Goal: Task Accomplishment & Management: Complete application form

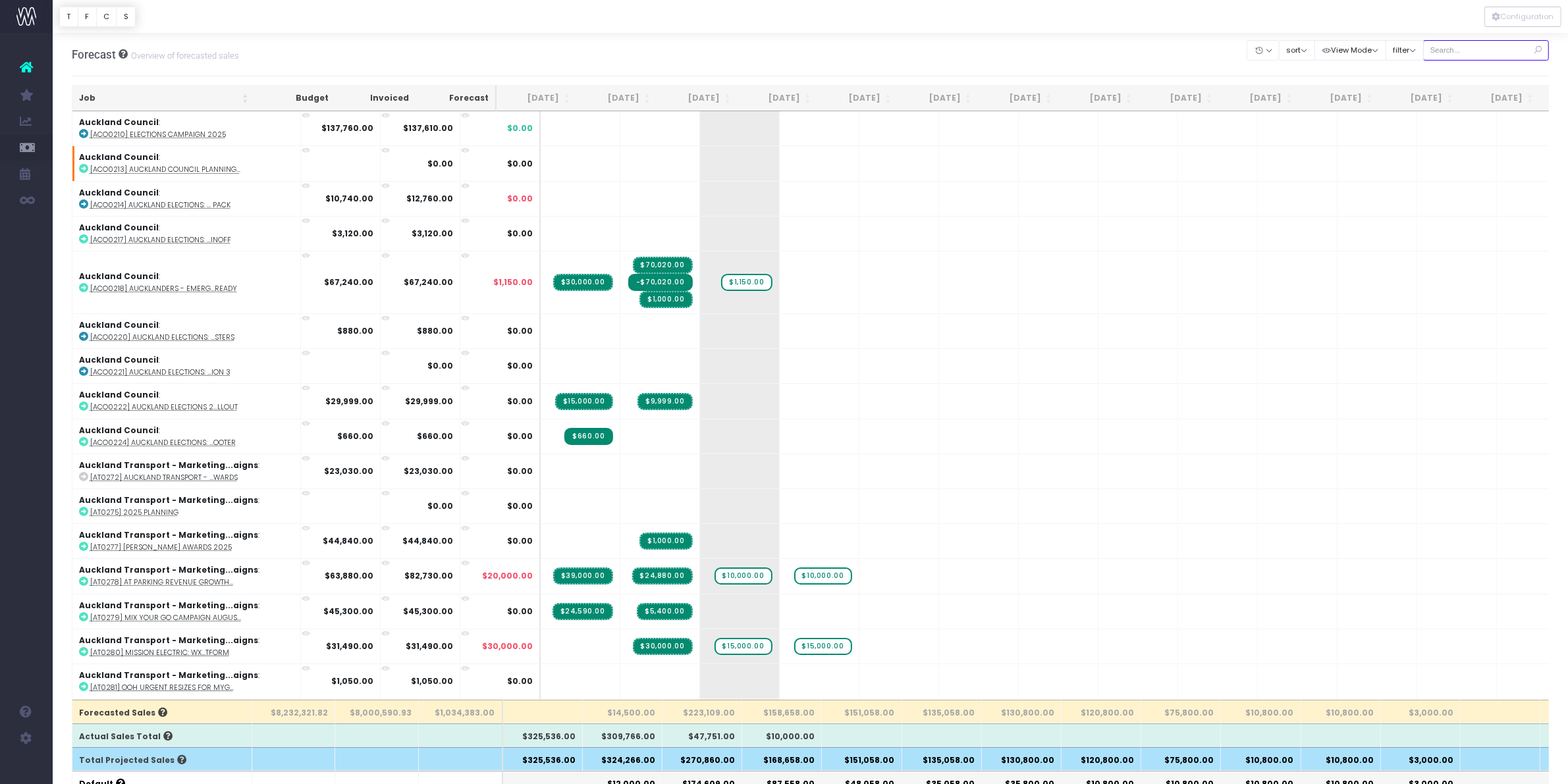
click at [1471, 48] on input "text" at bounding box center [1486, 50] width 126 height 20
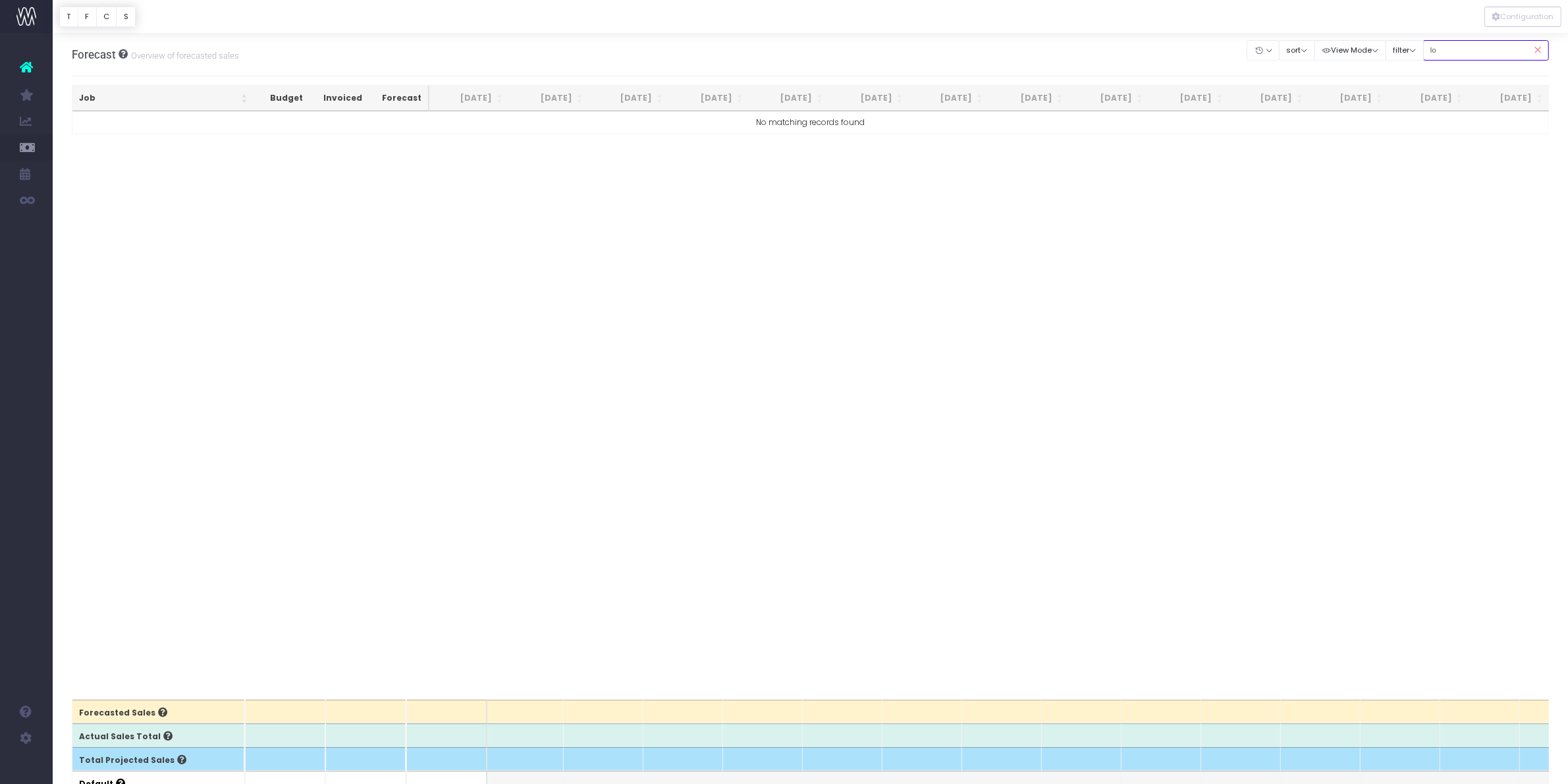
type input "lor"
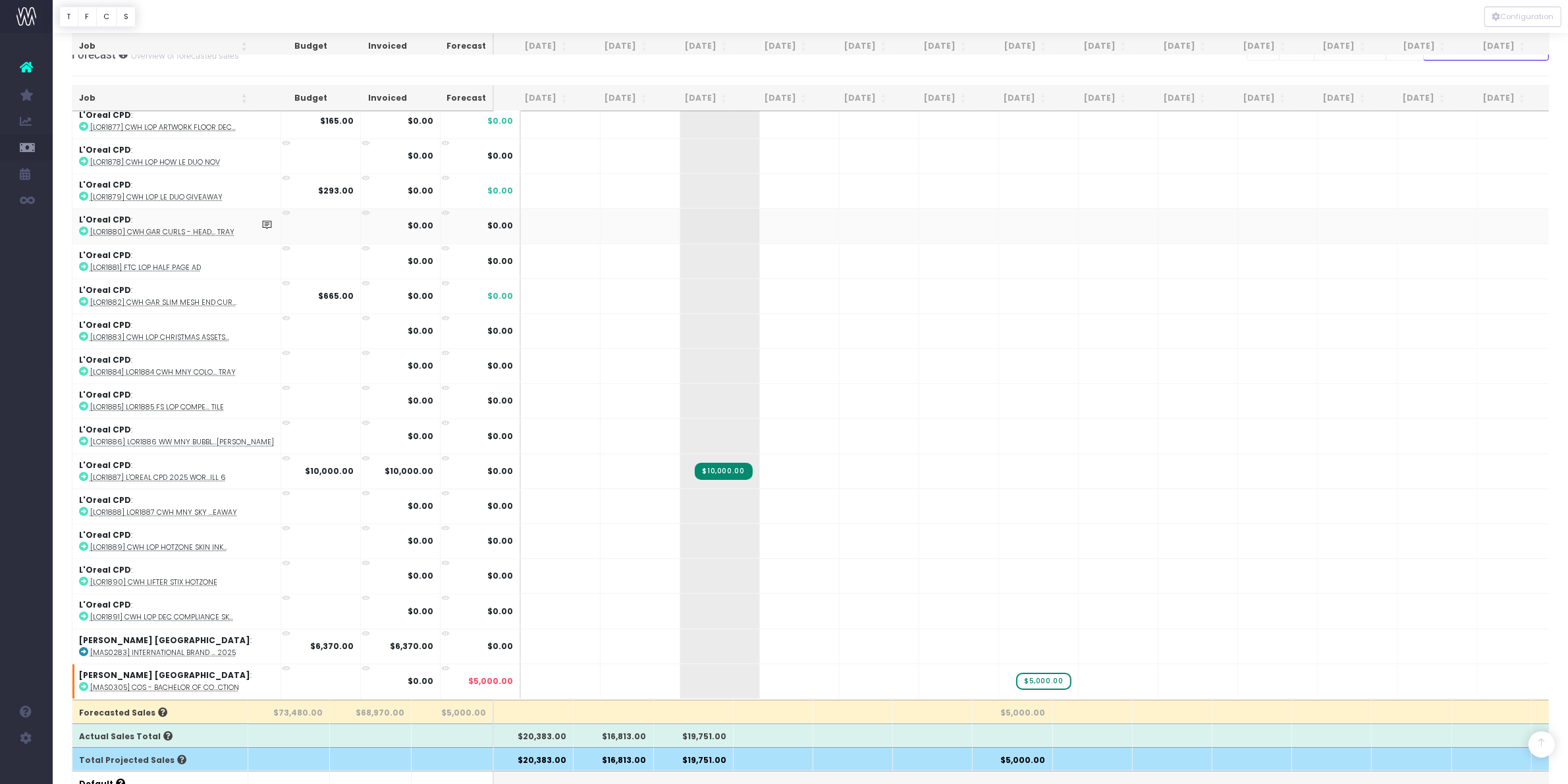
scroll to position [351, 0]
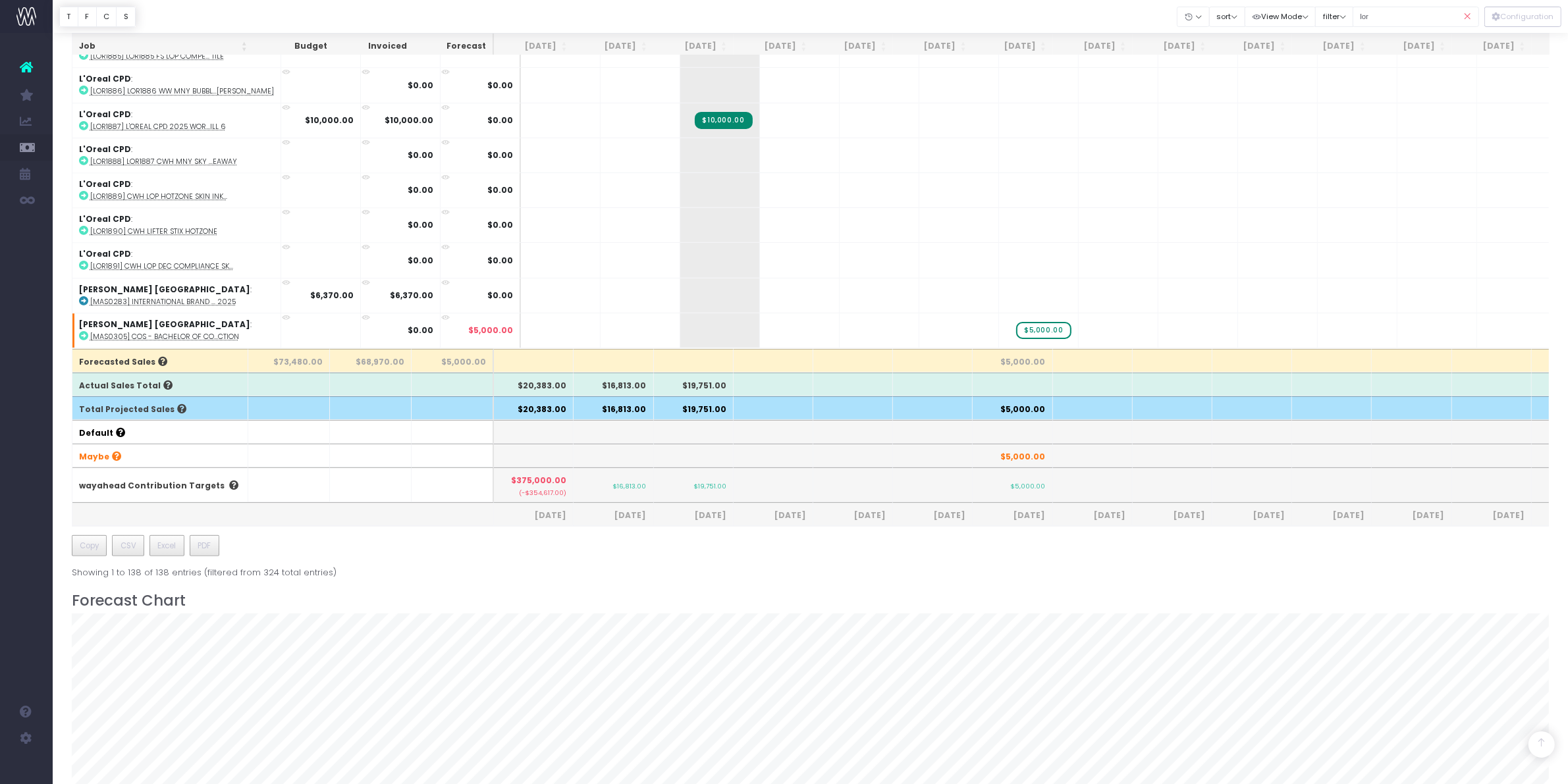
click at [1466, 17] on icon at bounding box center [1467, 17] width 23 height 27
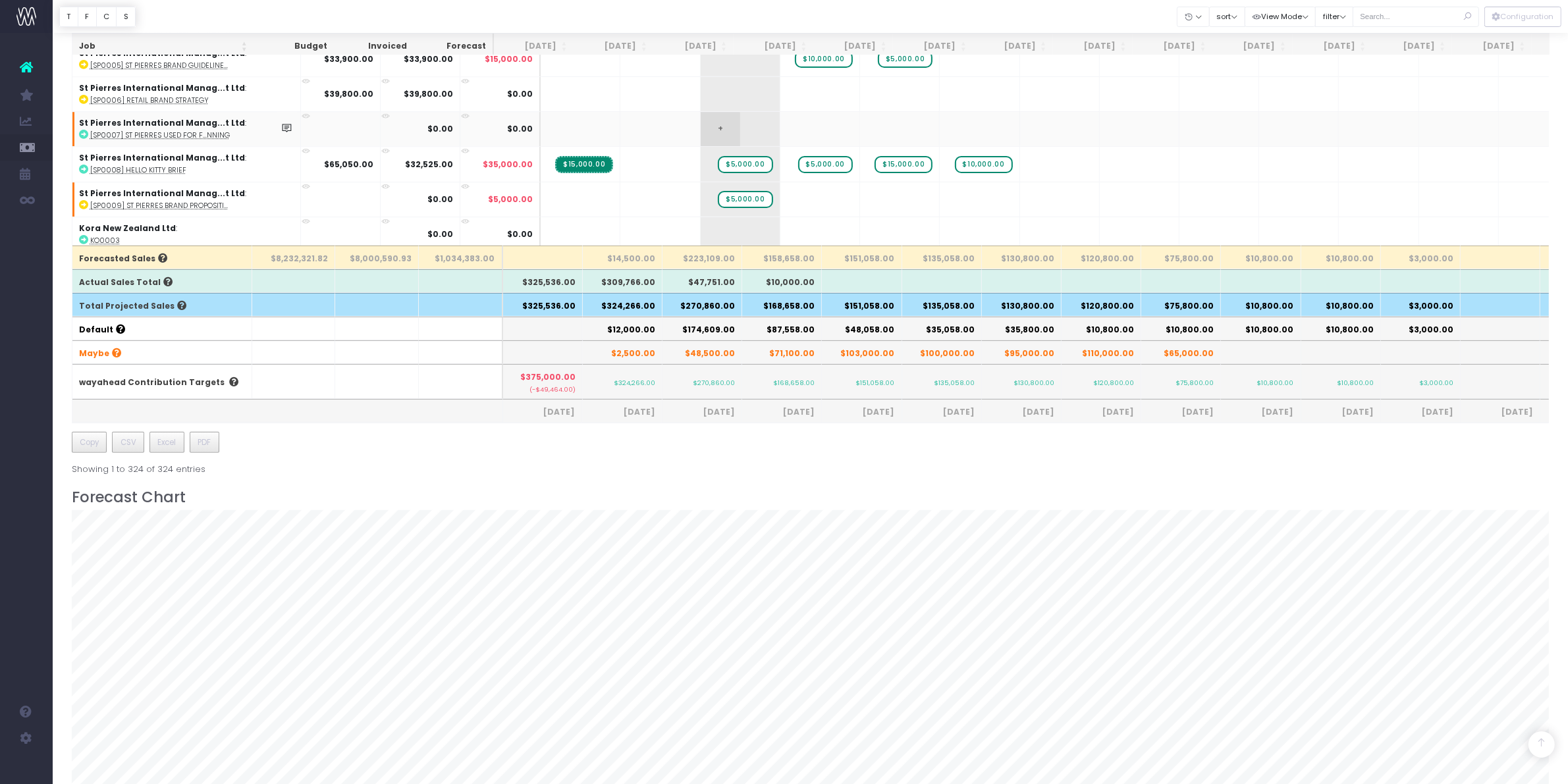
scroll to position [456, 0]
click at [107, 234] on abbr "KO0003" at bounding box center [105, 239] width 30 height 10
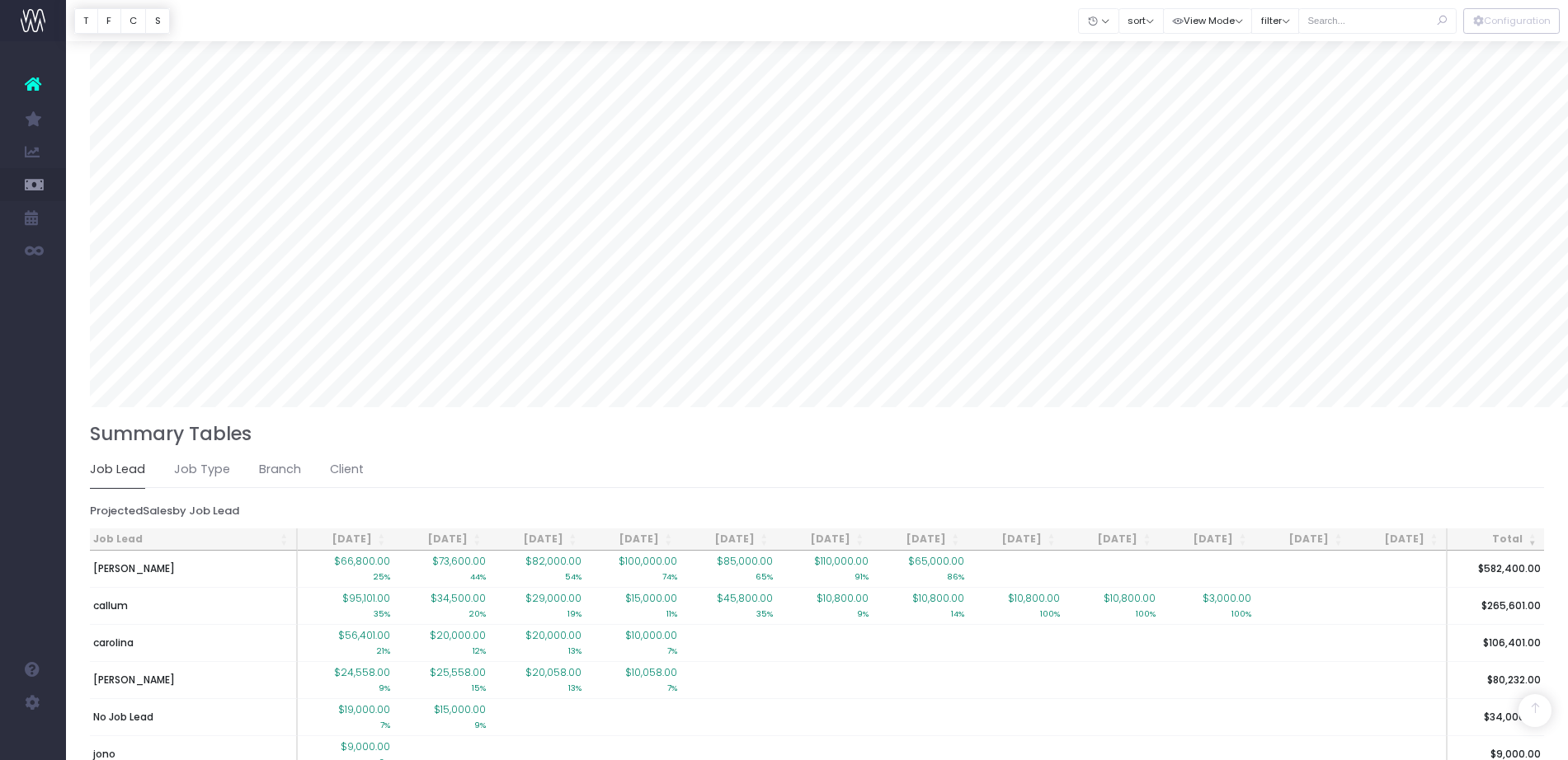
scroll to position [13646, 0]
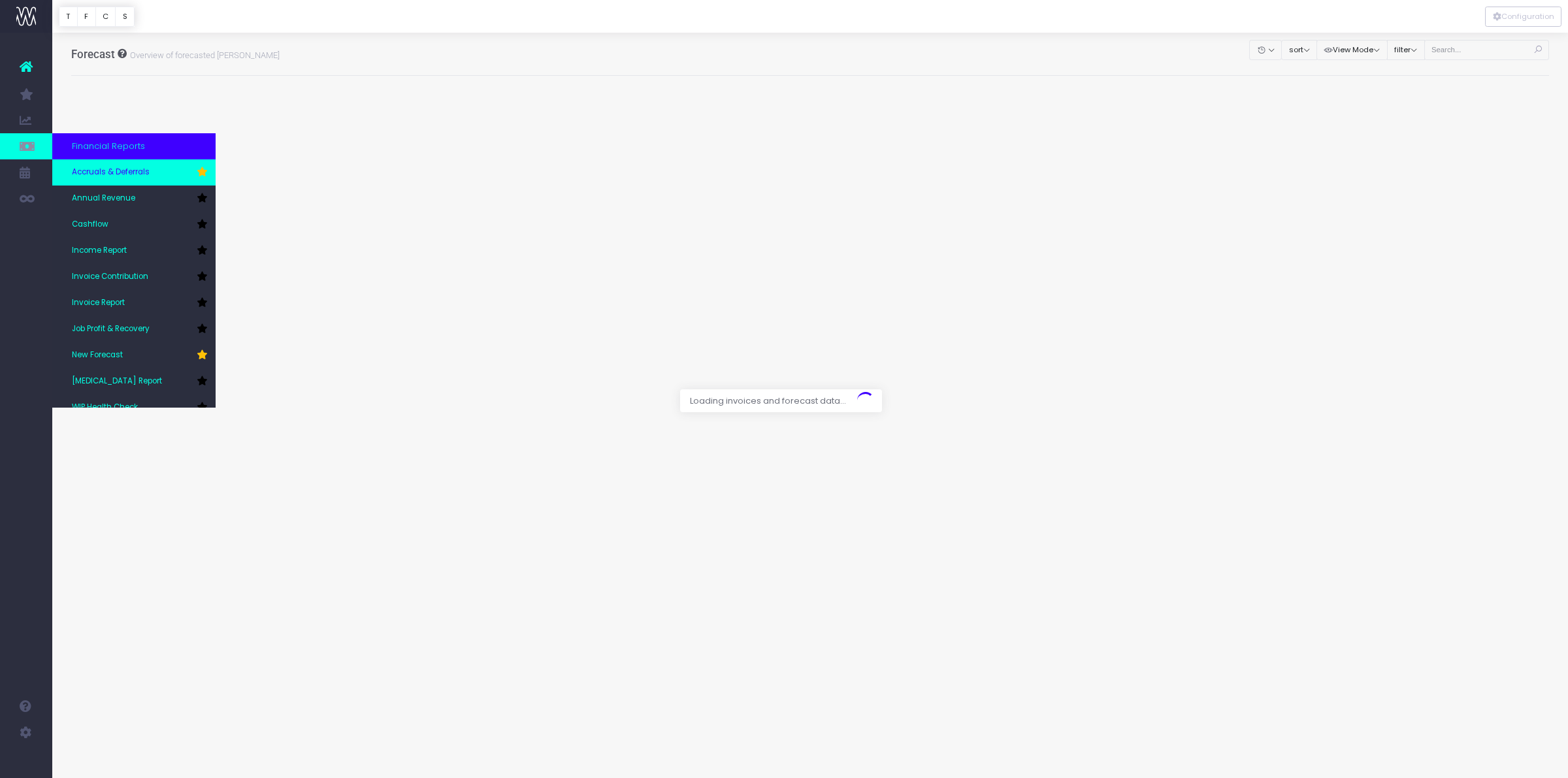
click at [109, 173] on span "Accruals & Deferrals" at bounding box center [111, 173] width 78 height 12
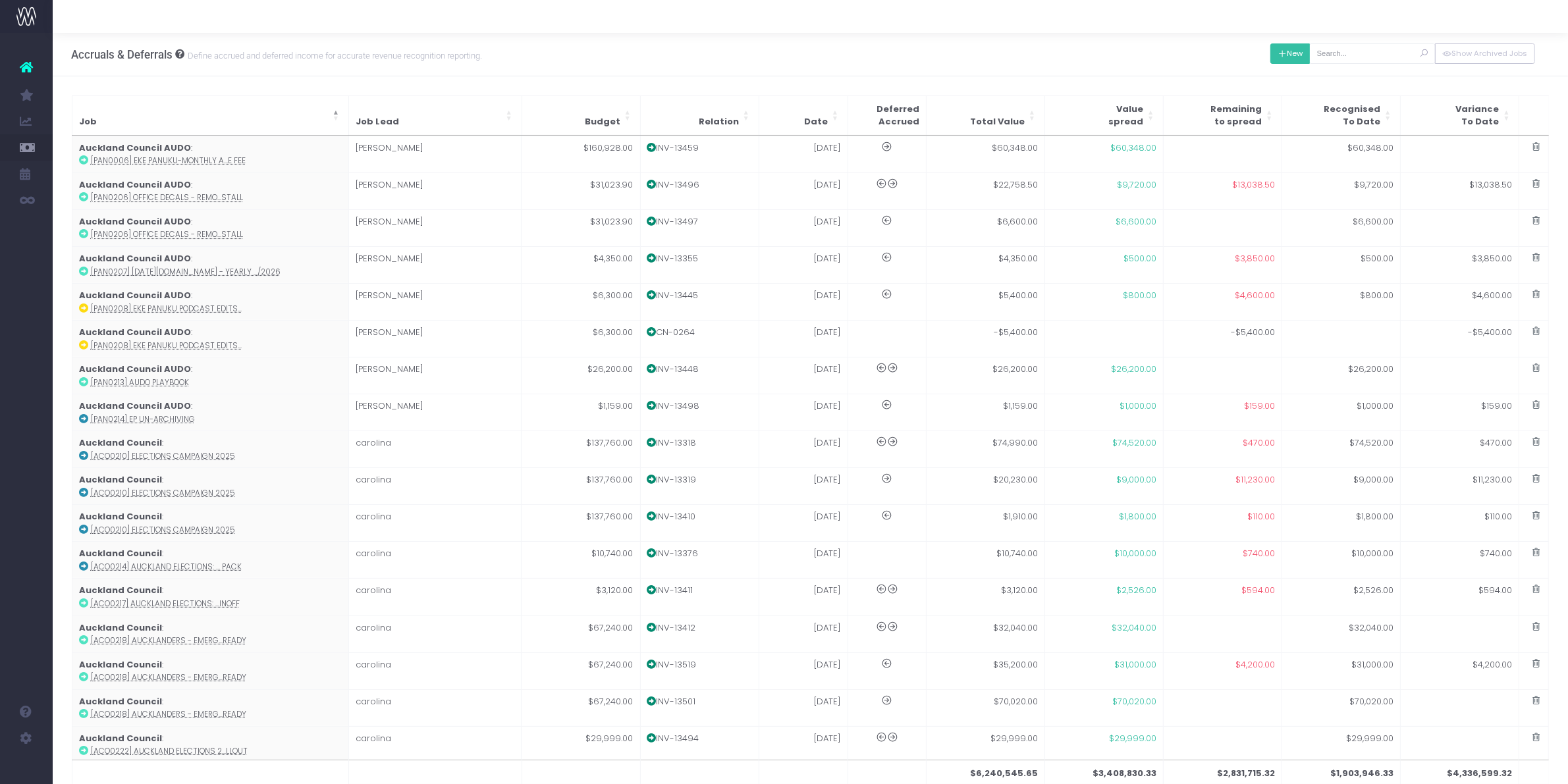
click at [1273, 60] on button "New" at bounding box center [1291, 54] width 40 height 20
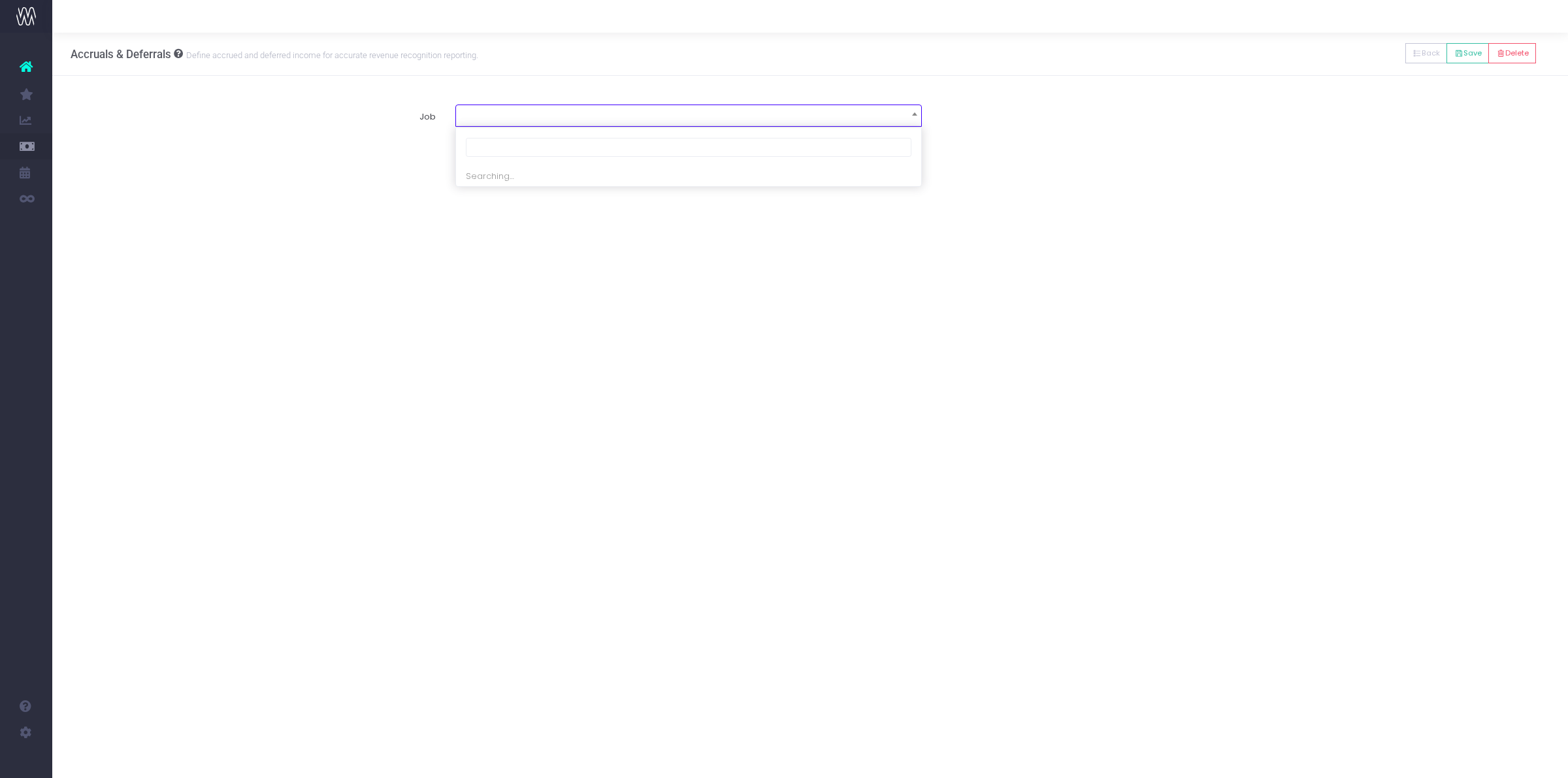
click at [699, 108] on span at bounding box center [689, 114] width 465 height 18
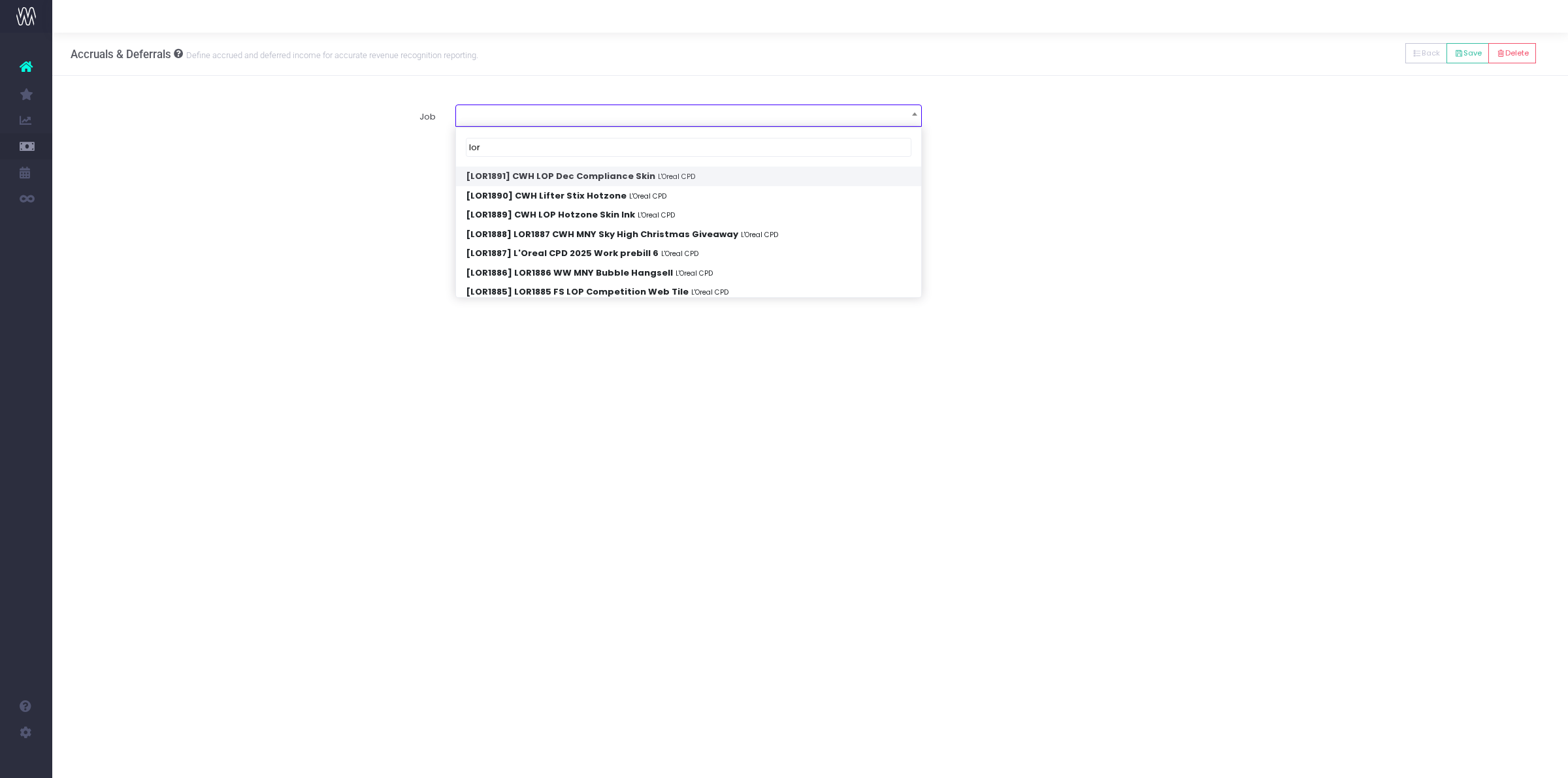
click at [593, 154] on input "lor" at bounding box center [688, 147] width 446 height 19
click at [549, 145] on input "lor" at bounding box center [688, 147] width 446 height 19
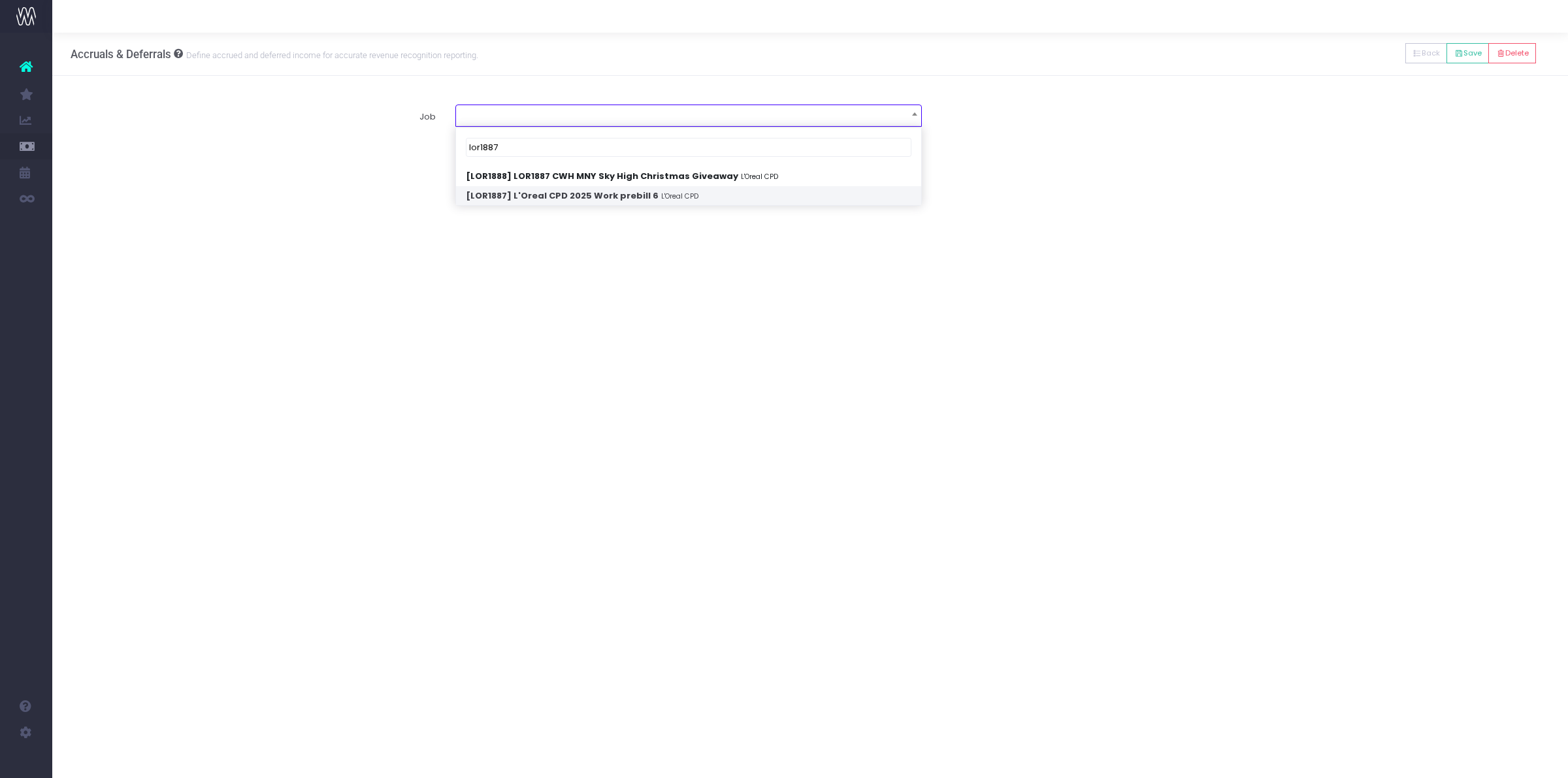
type input "lor1887"
select select "1940025"
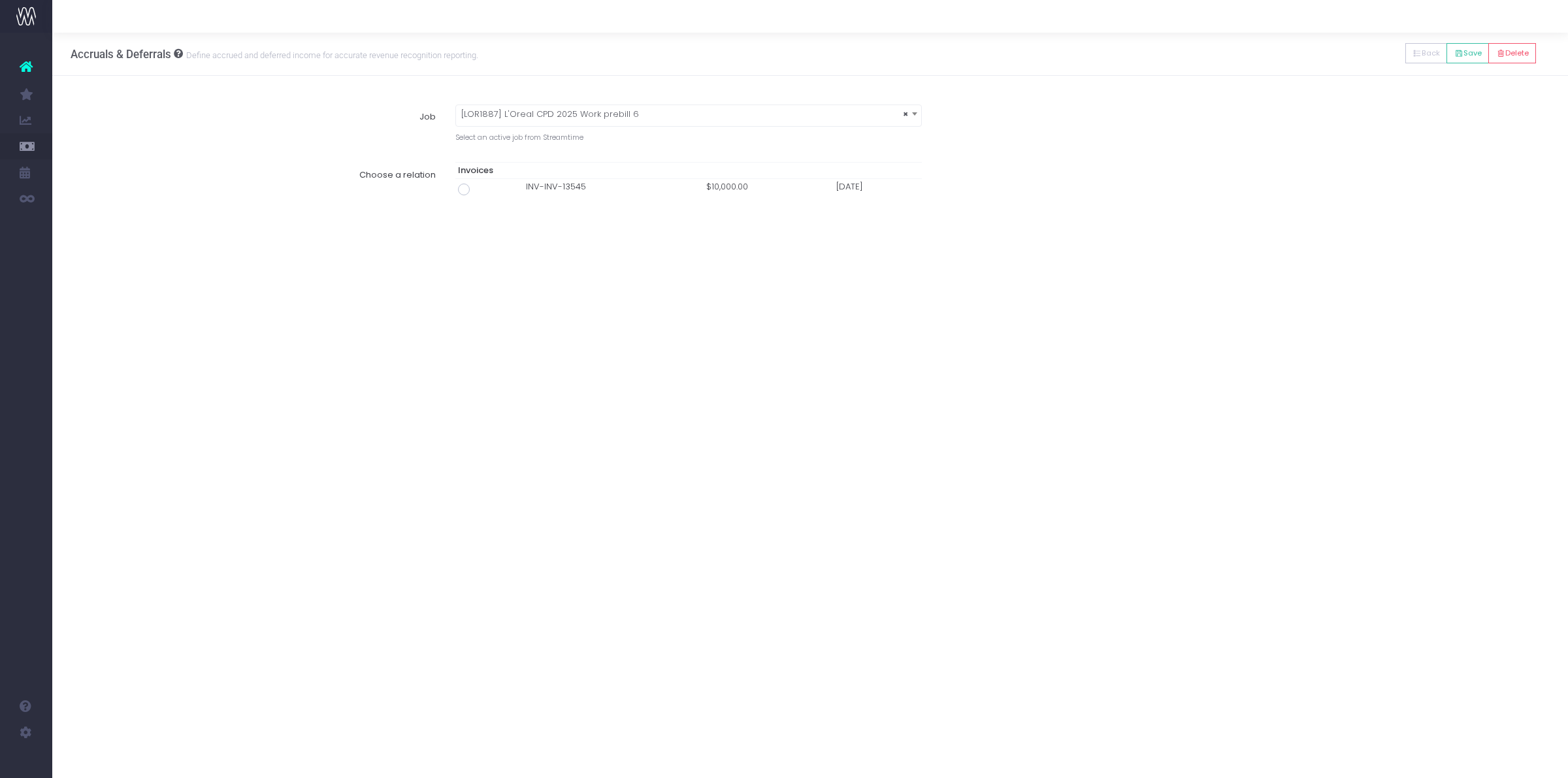
click at [464, 193] on span at bounding box center [464, 190] width 12 height 12
click at [478, 191] on input "radio" at bounding box center [482, 187] width 9 height 9
type input "Invoice INV-INV-13545 / 08 Sep 25 / $10,000.00"
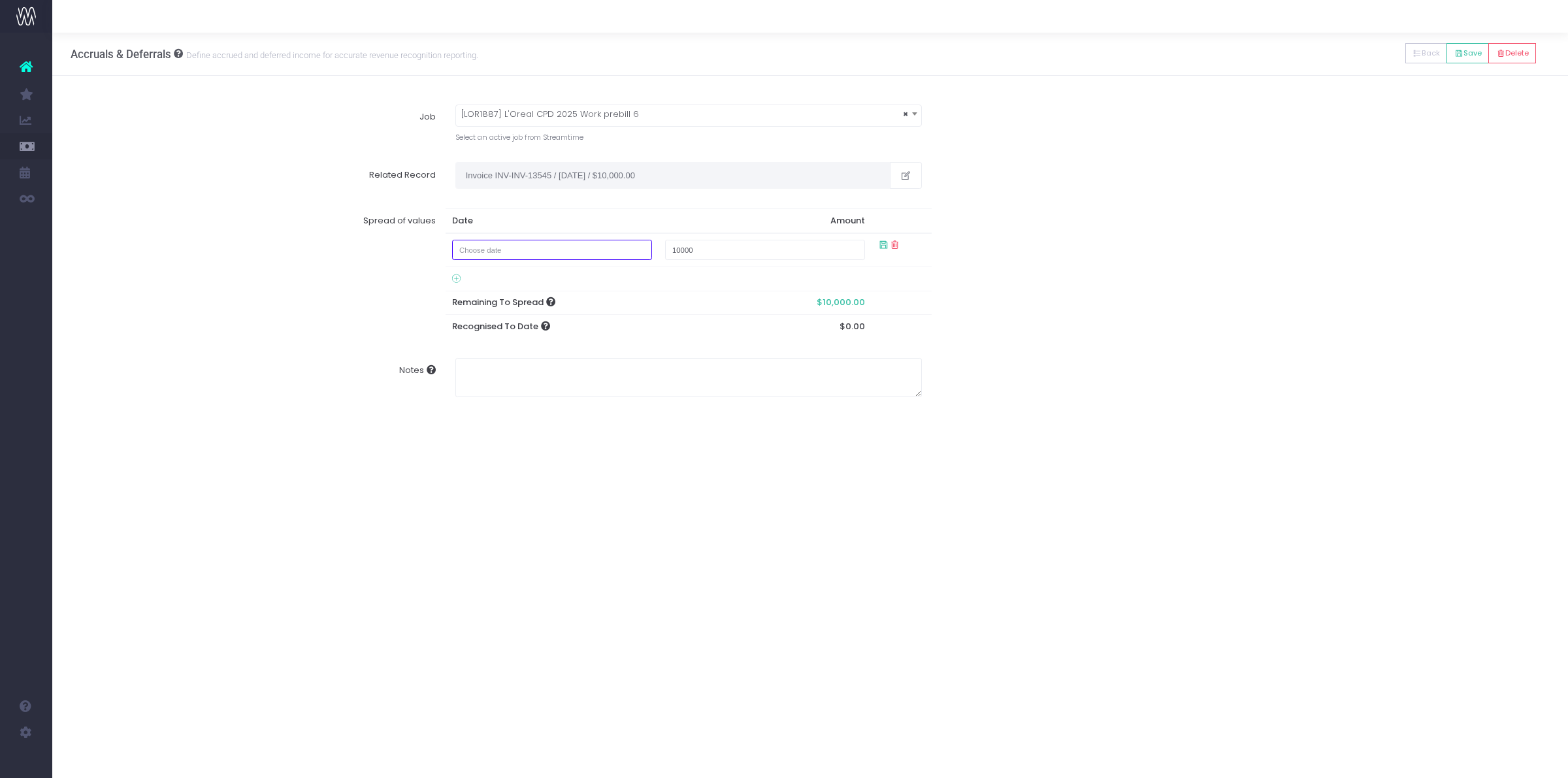
click at [502, 247] on input "text" at bounding box center [552, 250] width 200 height 20
click at [534, 394] on td "1" at bounding box center [538, 394] width 23 height 19
type input "October 1, 2025"
type input "5000"
click at [1050, 296] on div "Spread of values Date Amount October 1, 2025 5000 Remaining To Spread $10,000.0…" at bounding box center [810, 273] width 1498 height 150
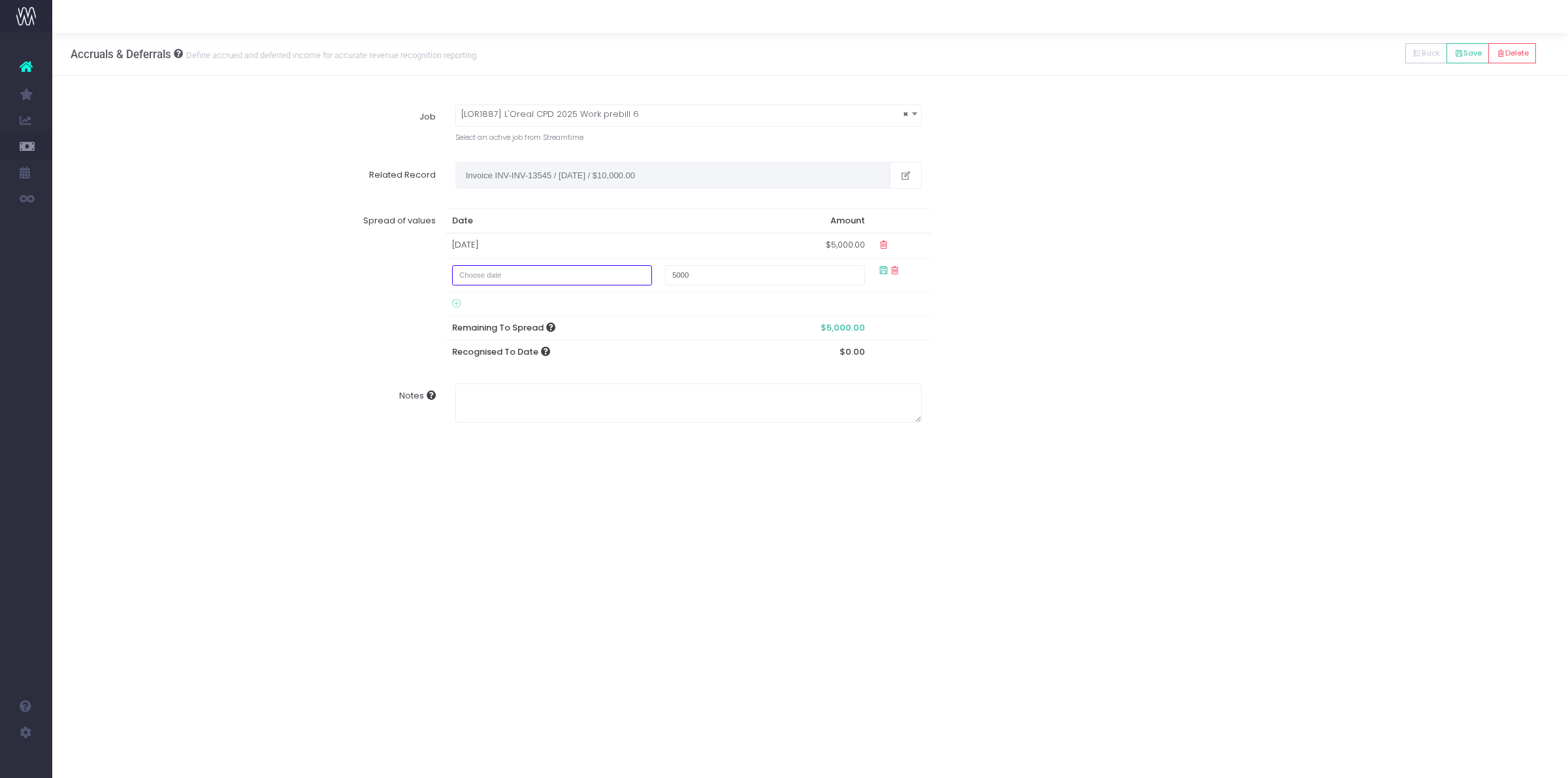
click at [621, 282] on input "text" at bounding box center [552, 275] width 200 height 20
click at [605, 298] on icon at bounding box center [607, 301] width 7 height 7
click at [603, 422] on td "1" at bounding box center [607, 418] width 23 height 19
type input "November 1, 2025"
click at [1219, 270] on div "Spread of values Date Amount 01 Oct 2025 $5,000.00 01 Nov 2025 $5,000.00 Remain…" at bounding box center [810, 282] width 1498 height 167
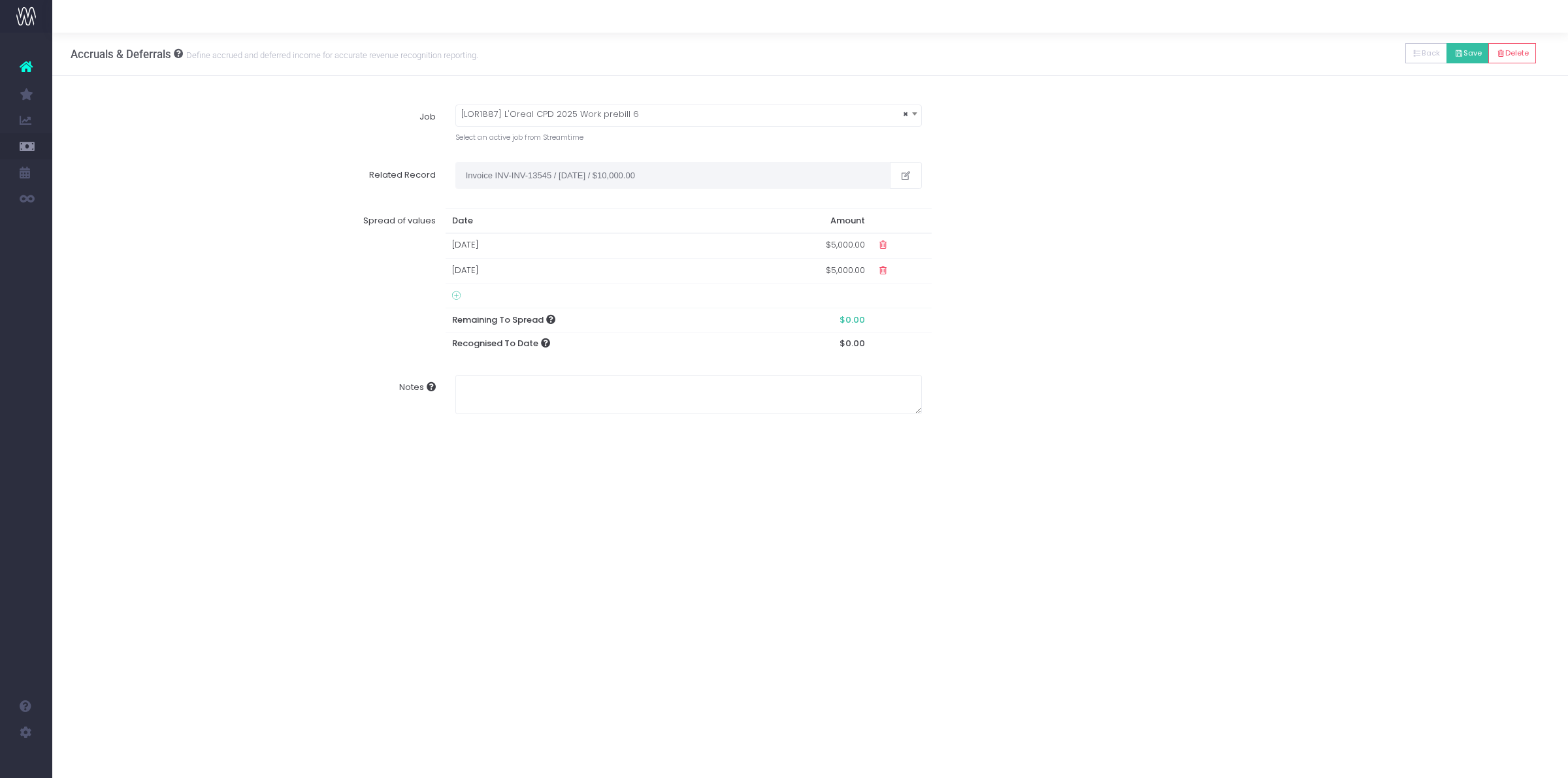
click at [1475, 51] on button "Save" at bounding box center [1467, 53] width 43 height 20
